Goal: Transaction & Acquisition: Purchase product/service

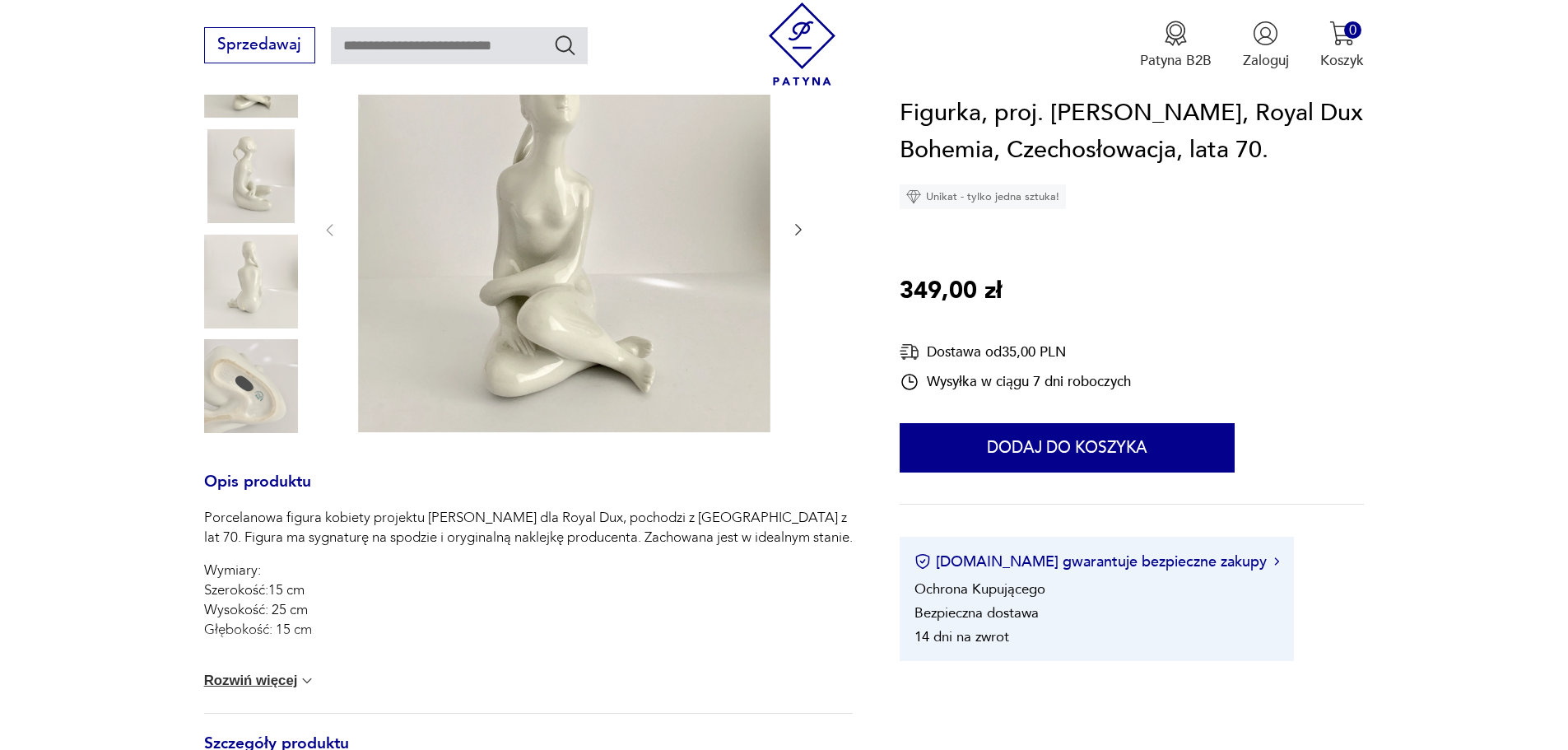
scroll to position [247, 0]
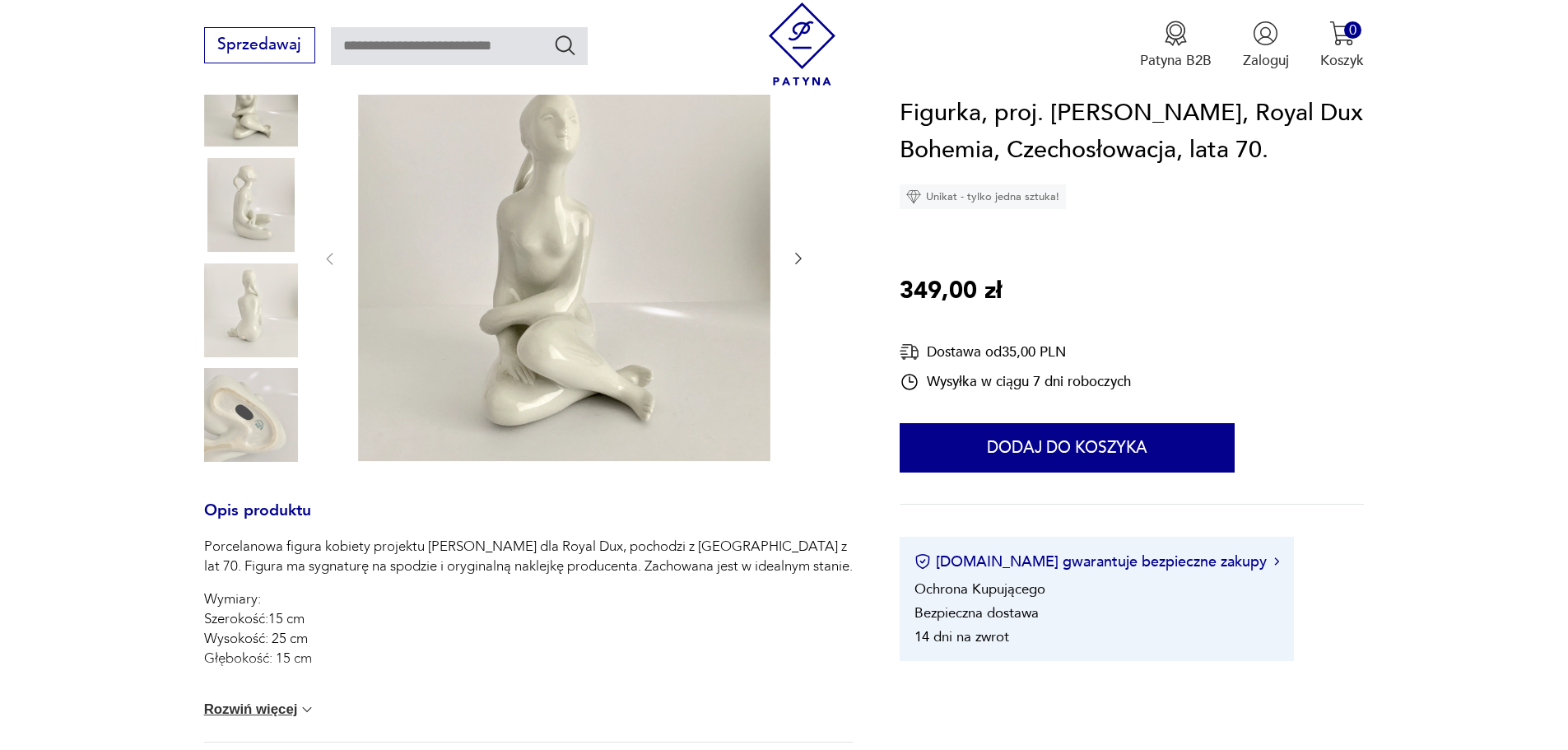
click at [258, 419] on img at bounding box center [251, 415] width 94 height 94
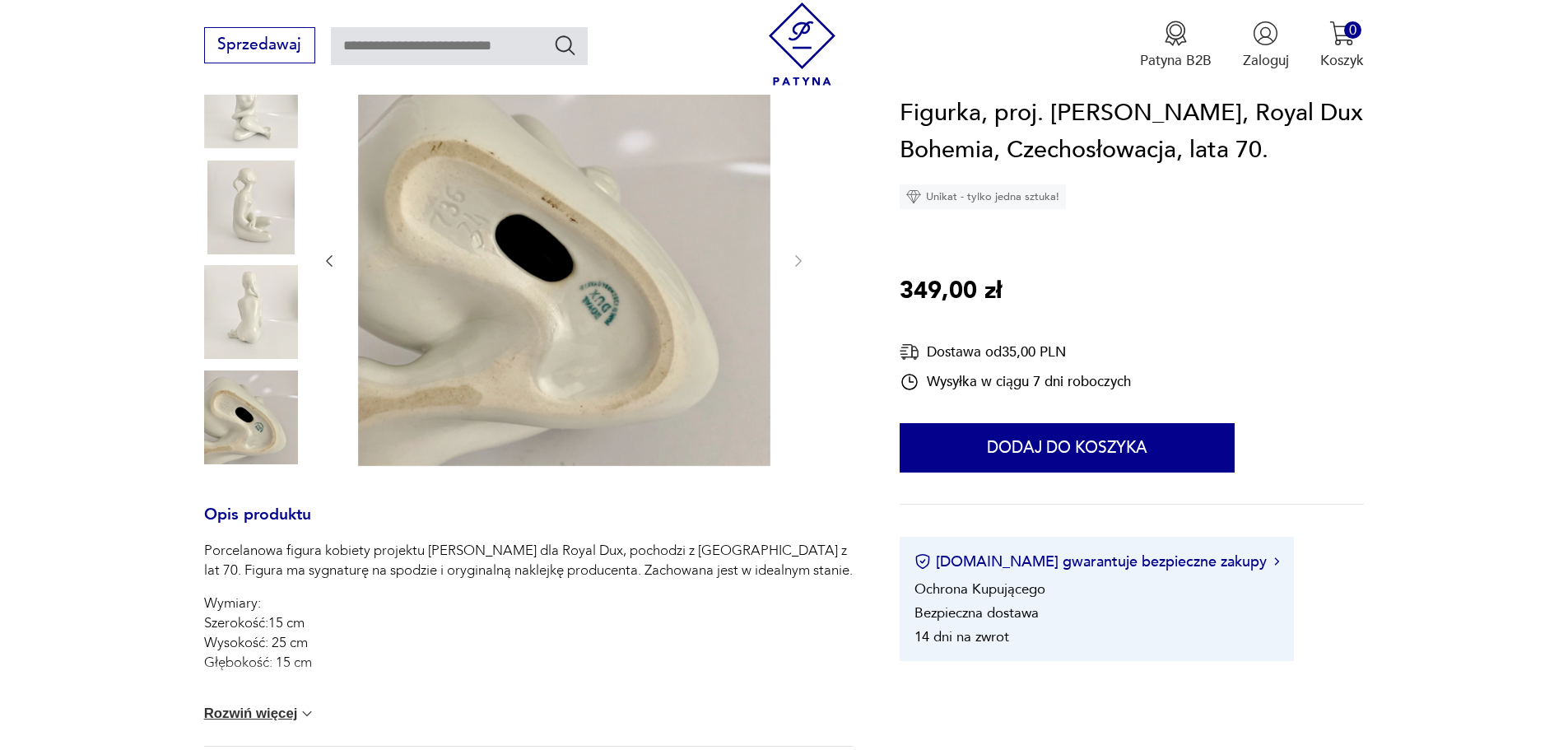
click at [263, 273] on img at bounding box center [251, 312] width 94 height 94
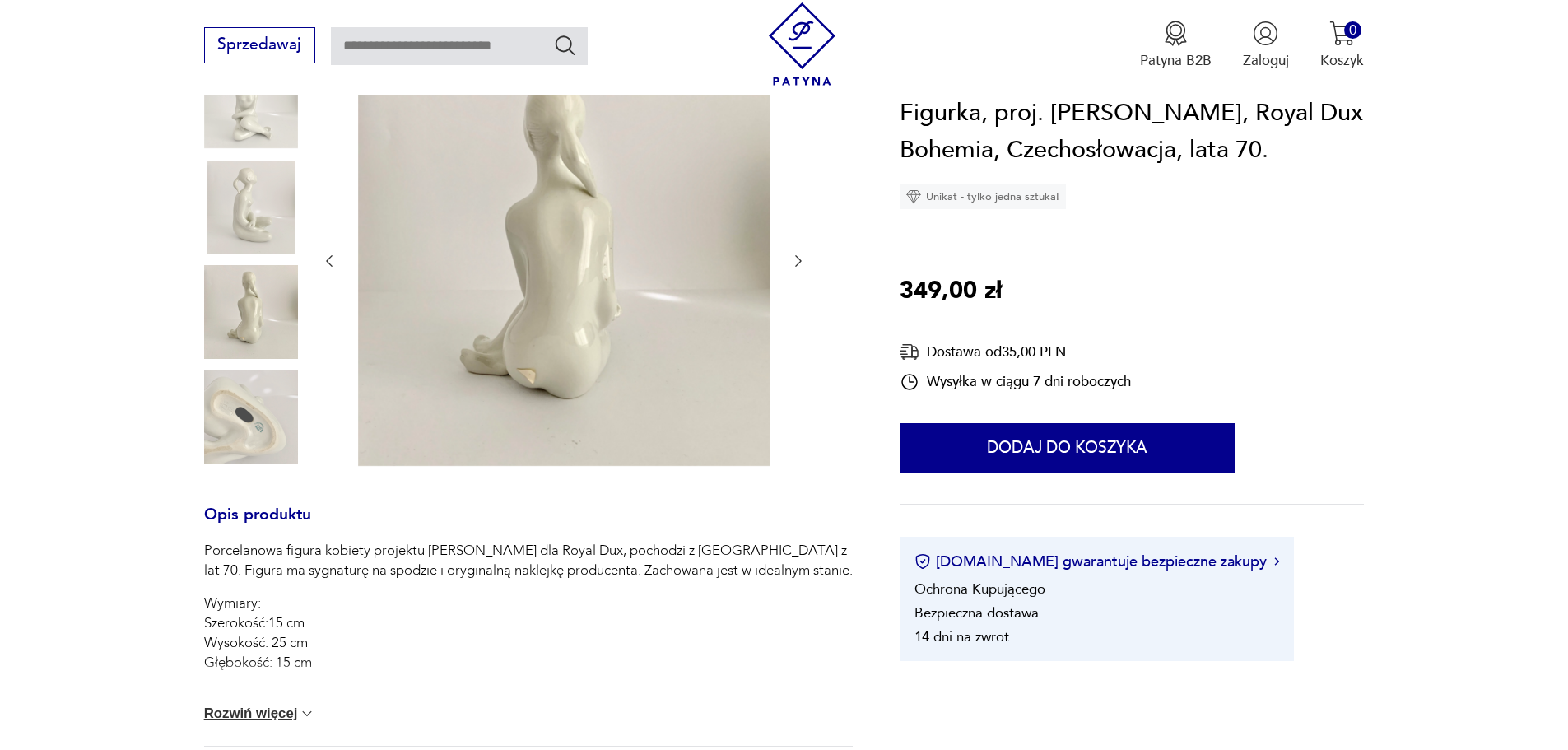
click at [263, 225] on img at bounding box center [251, 208] width 94 height 94
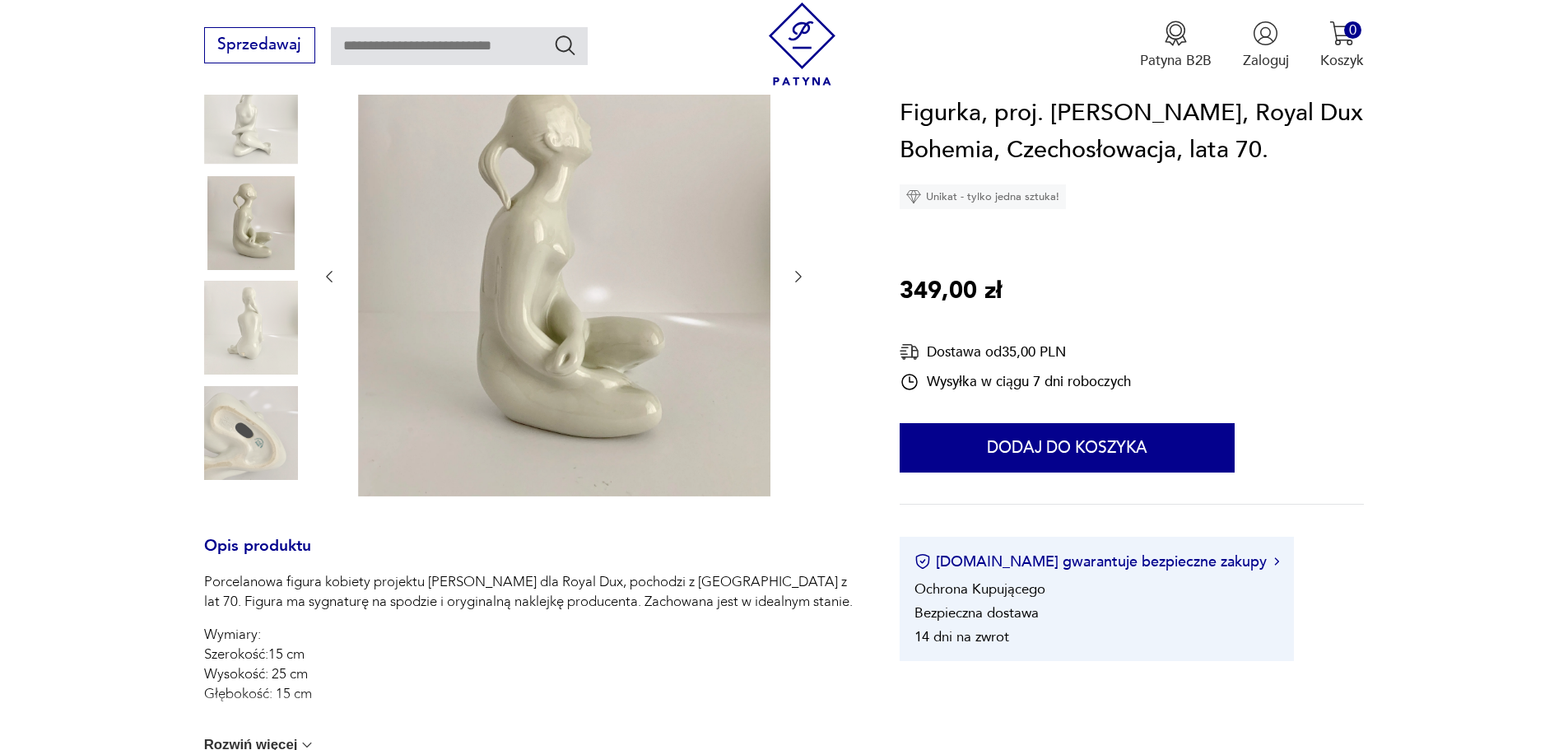
click at [257, 132] on img at bounding box center [251, 118] width 94 height 94
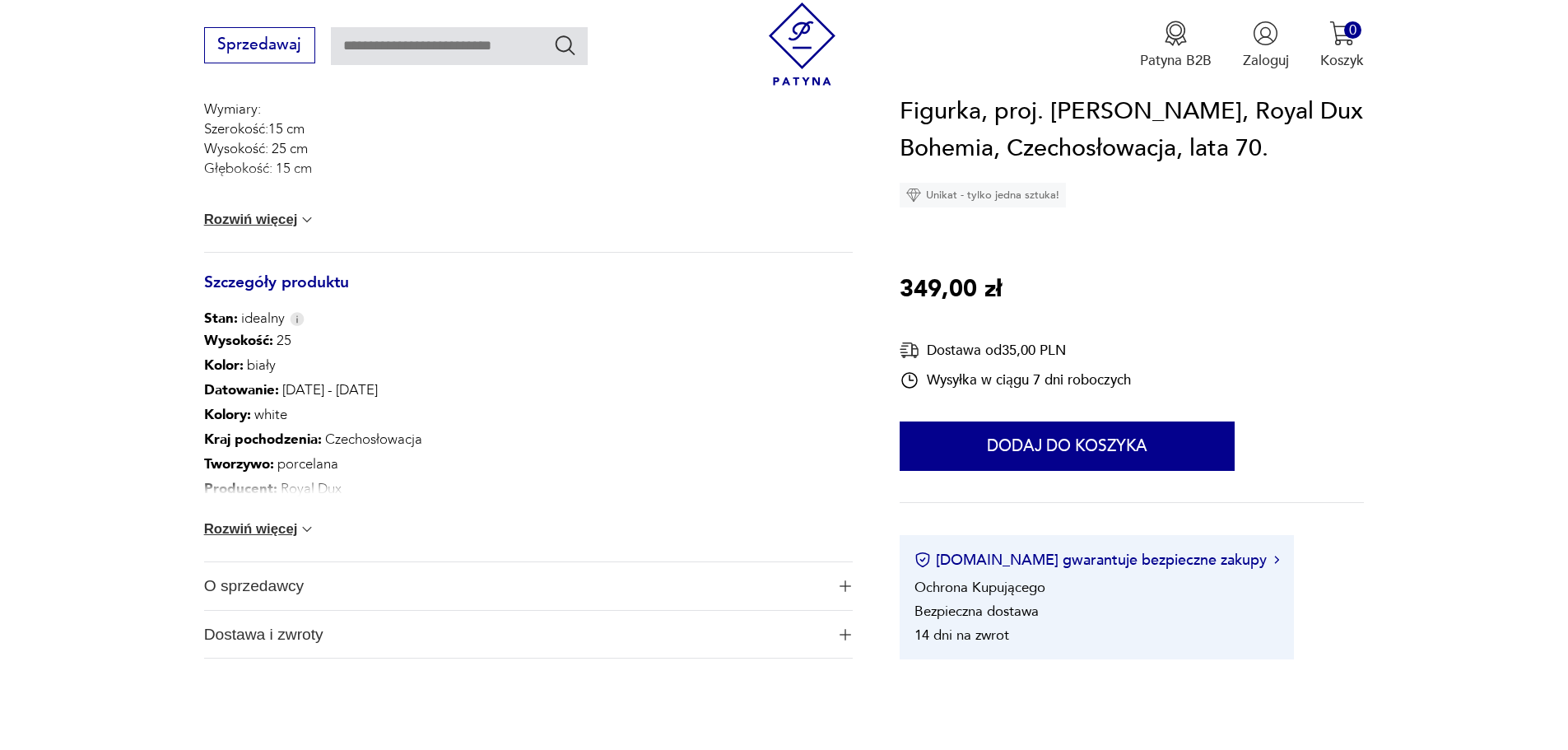
scroll to position [741, 0]
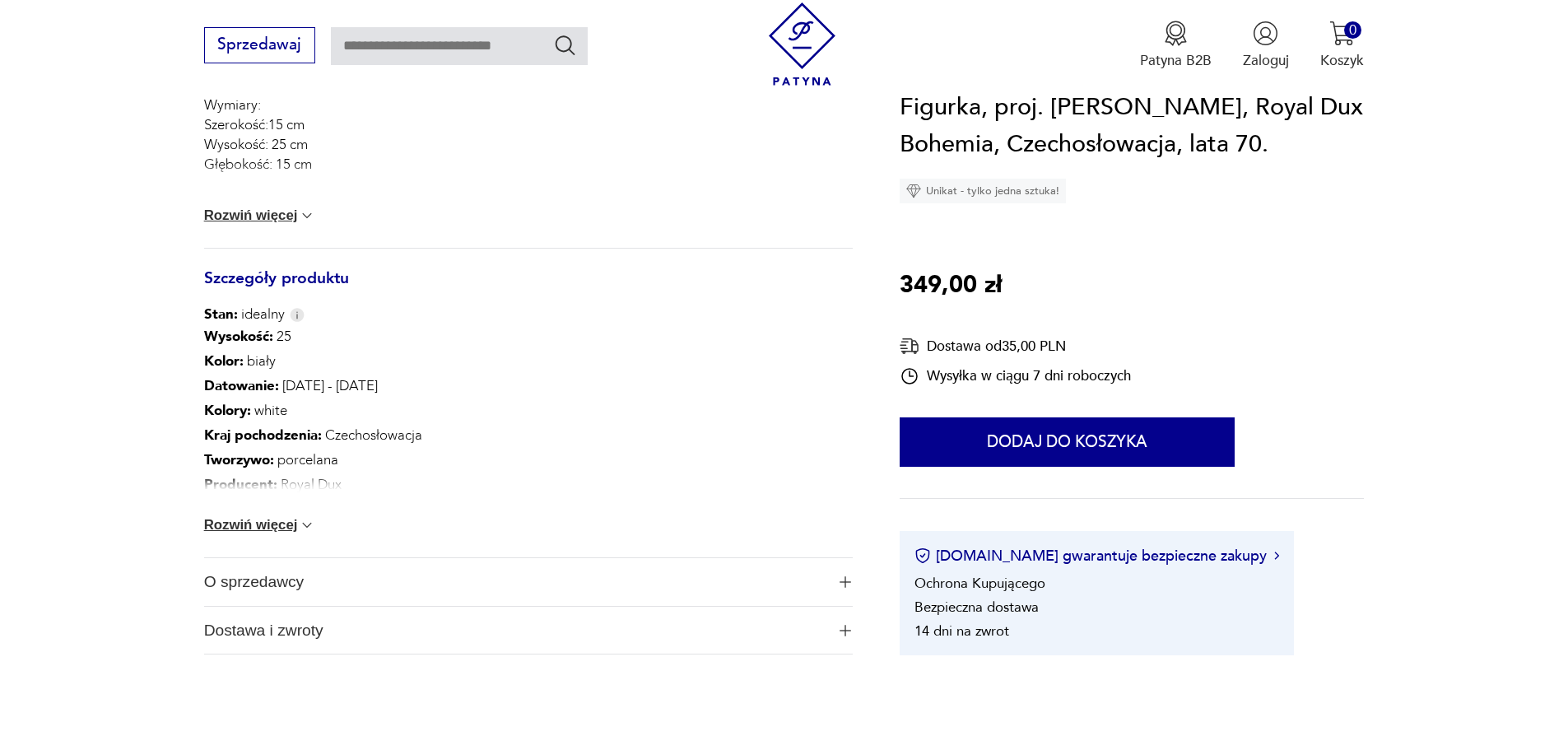
click at [276, 521] on button "Rozwiń więcej" at bounding box center [259, 525] width 112 height 16
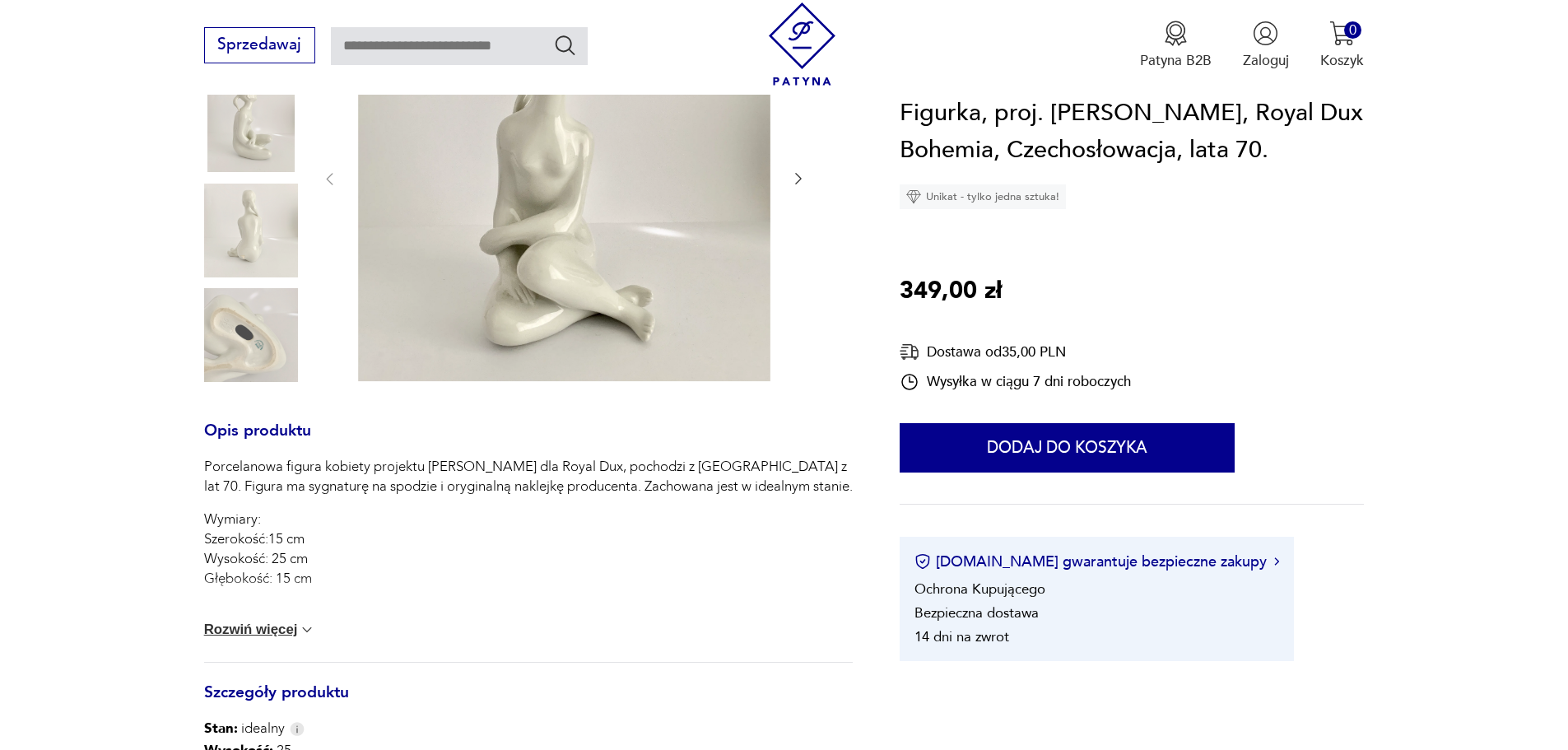
scroll to position [0, 0]
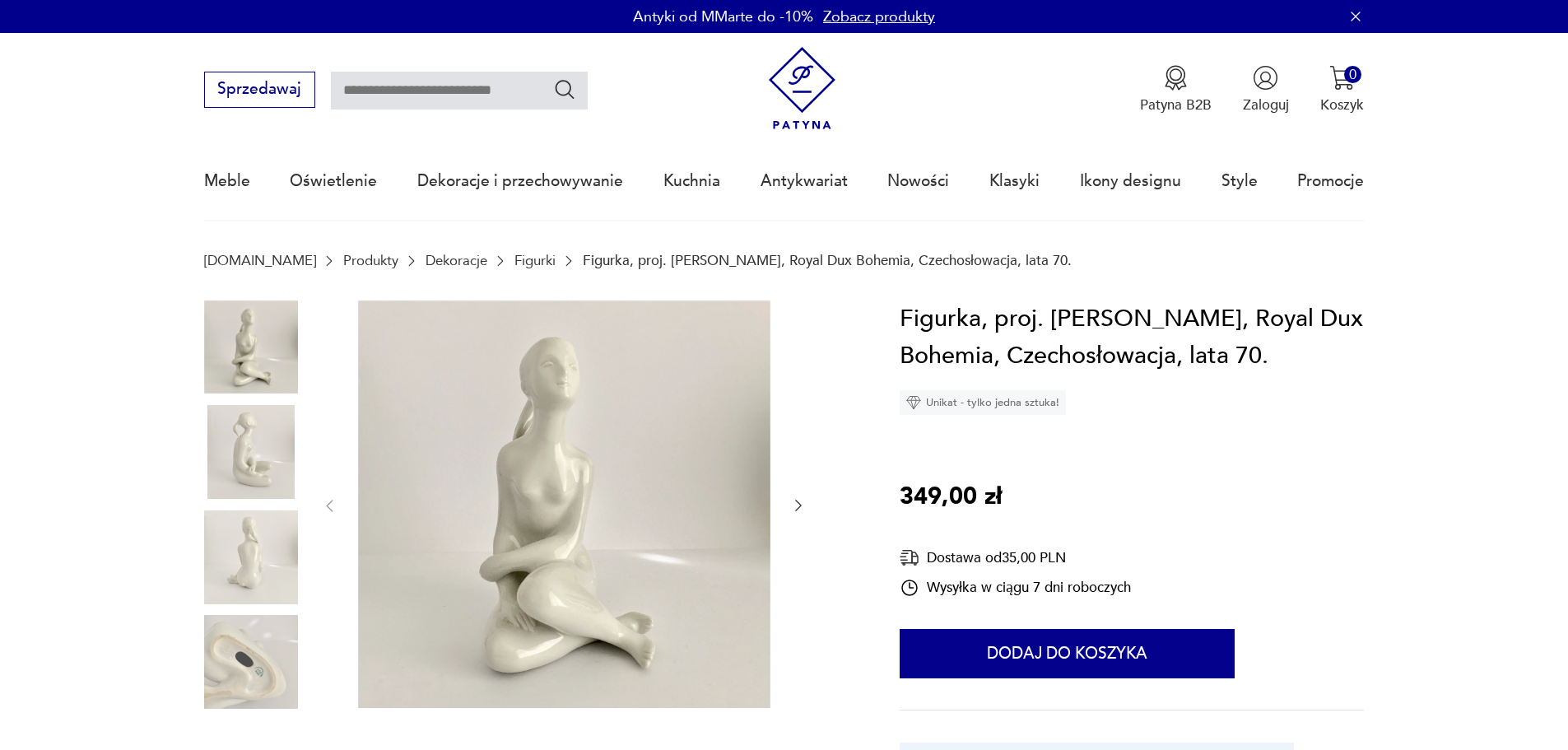
click at [600, 453] on img at bounding box center [564, 504] width 413 height 408
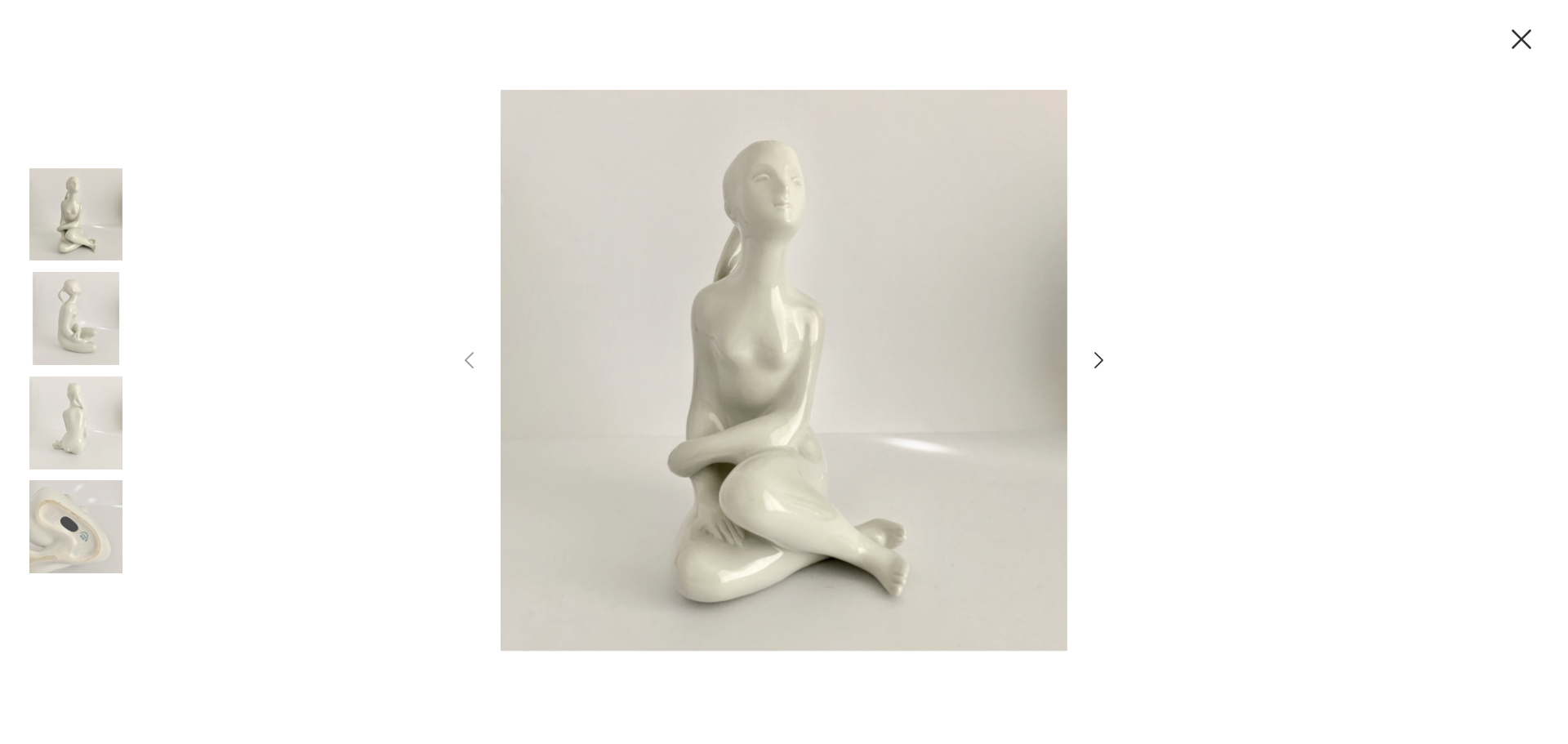
click at [1094, 351] on icon "button" at bounding box center [1099, 361] width 24 height 24
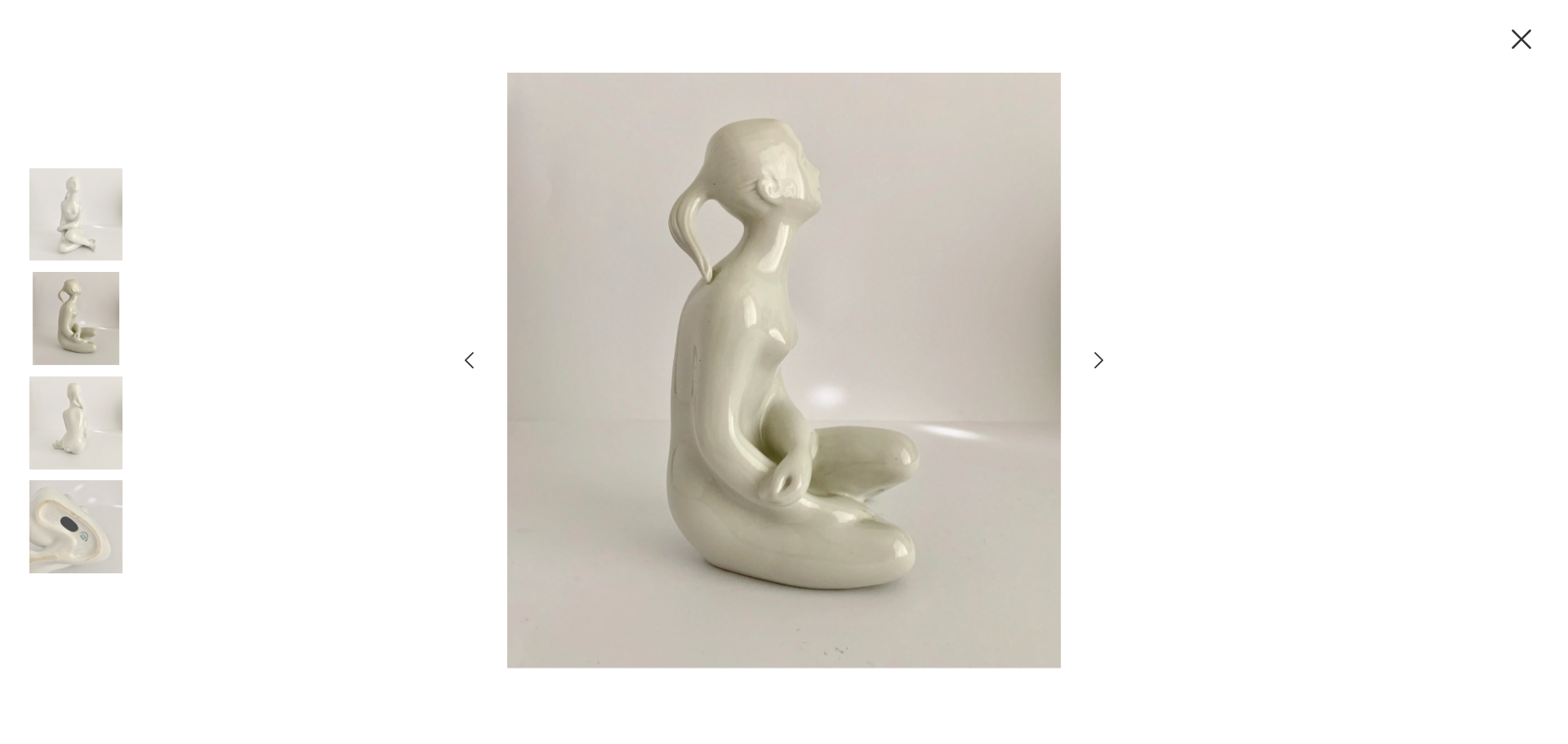
click at [1094, 351] on icon "button" at bounding box center [1099, 361] width 24 height 24
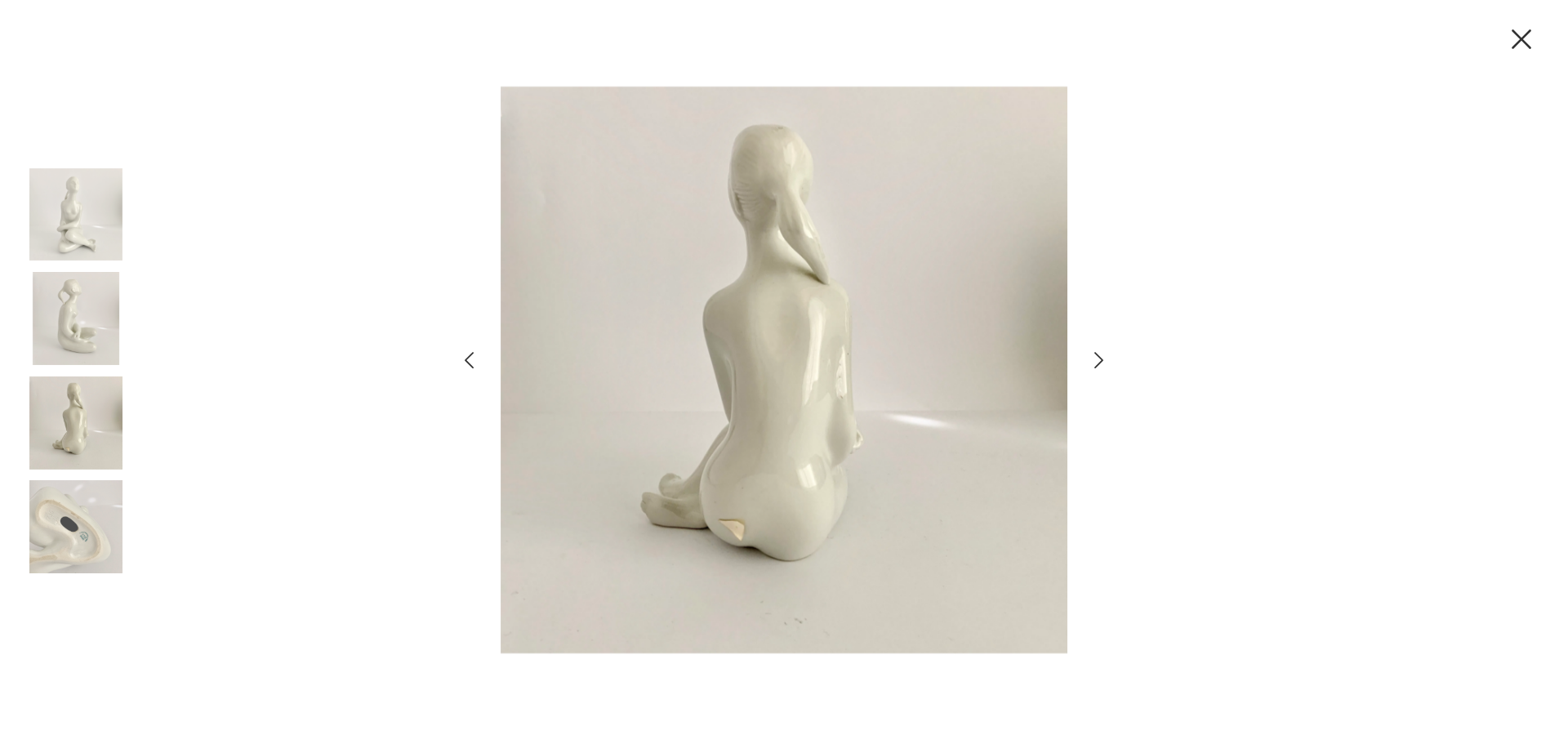
click at [1094, 351] on icon "button" at bounding box center [1099, 361] width 24 height 24
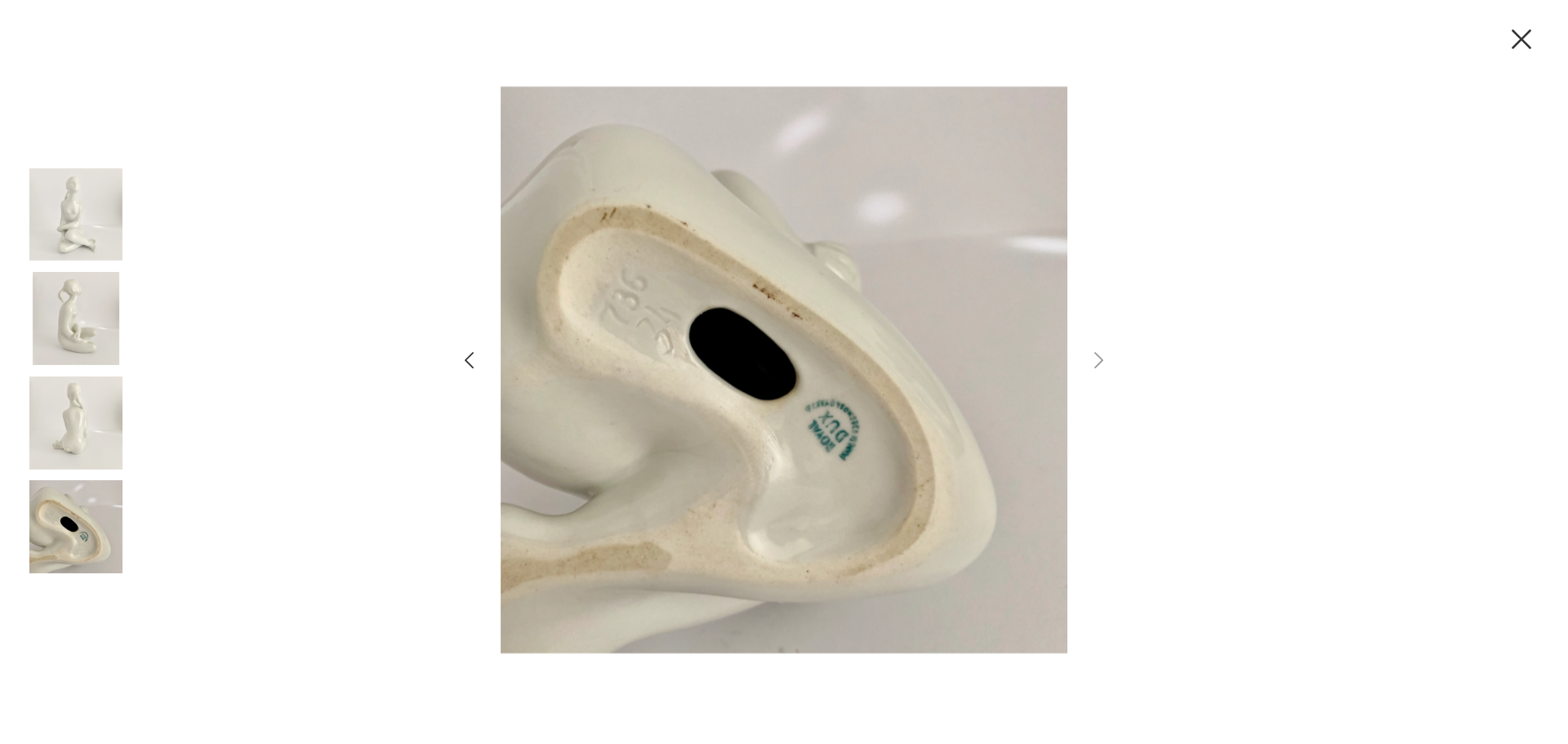
click at [48, 201] on img at bounding box center [76, 215] width 93 height 93
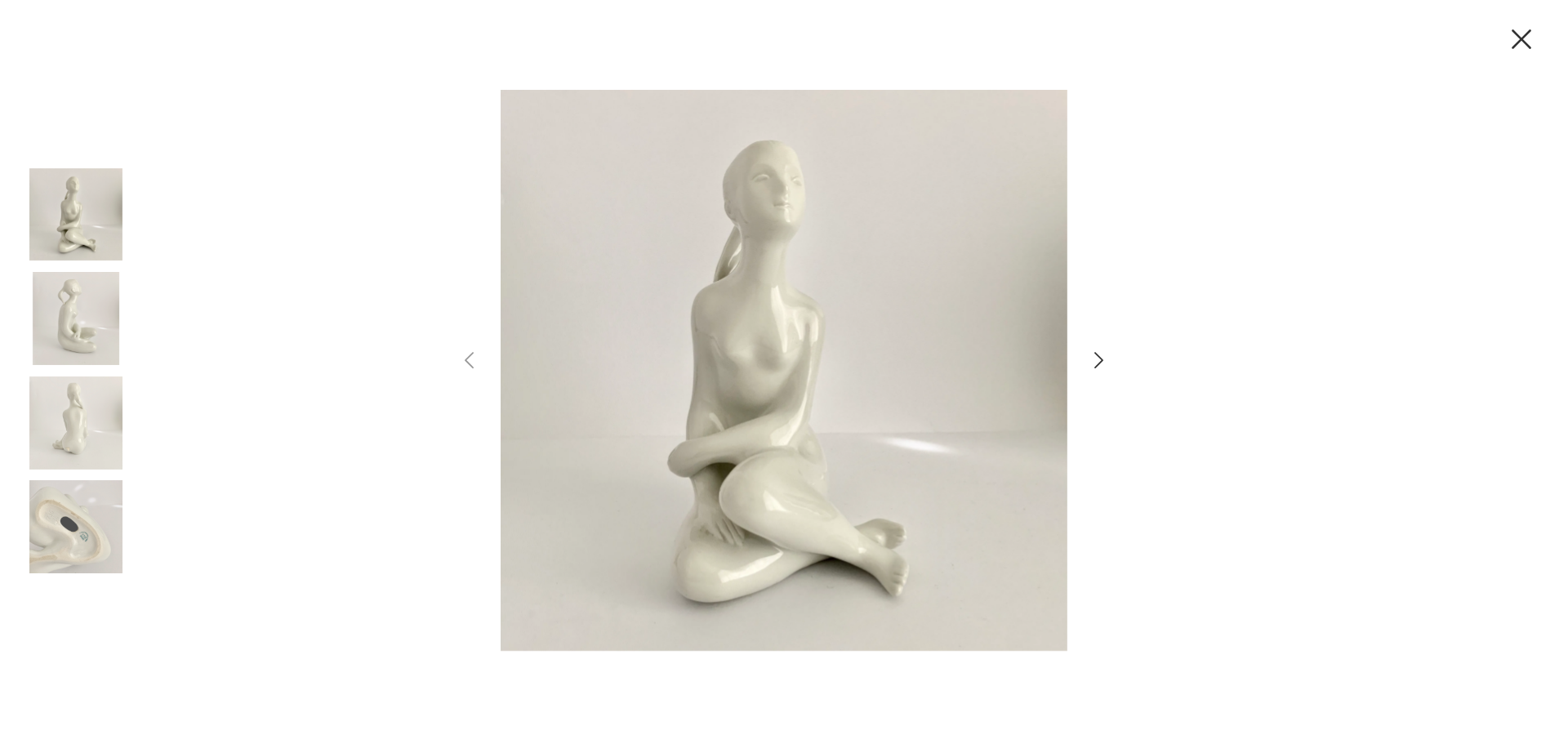
click at [1530, 34] on icon "button" at bounding box center [1521, 39] width 34 height 34
